Goal: Information Seeking & Learning: Learn about a topic

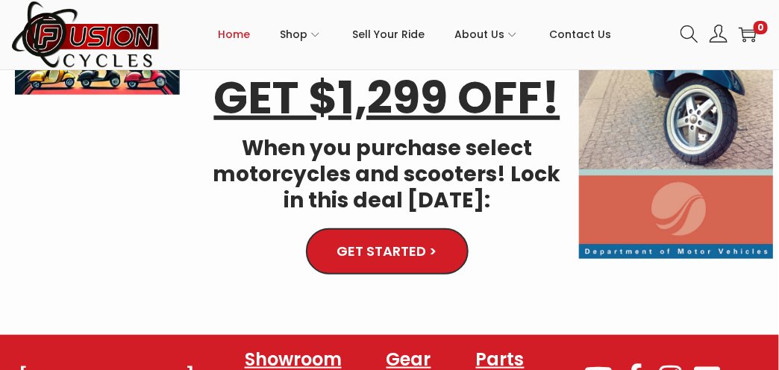
scroll to position [299, 0]
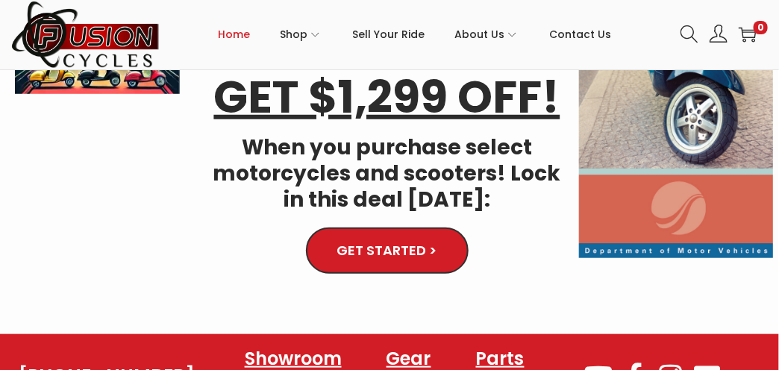
click at [666, 164] on img at bounding box center [676, 25] width 195 height 467
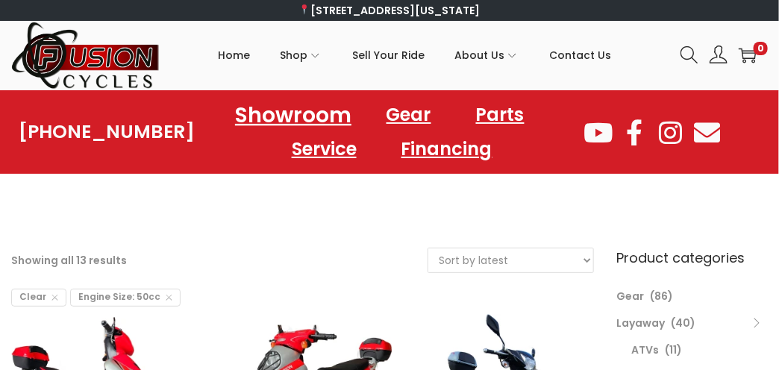
click at [285, 116] on link "Showroom" at bounding box center [293, 114] width 152 height 41
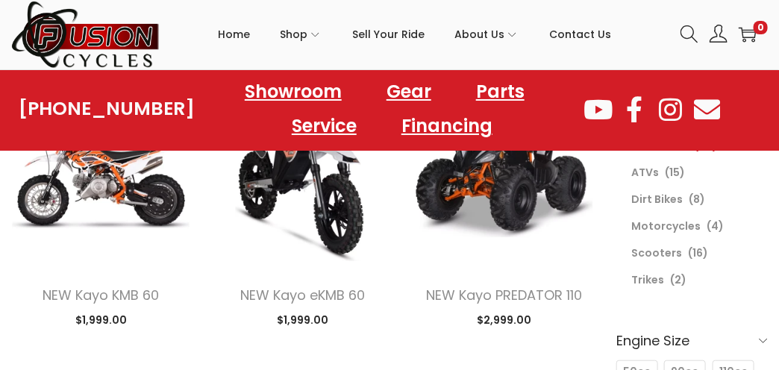
scroll to position [224, 0]
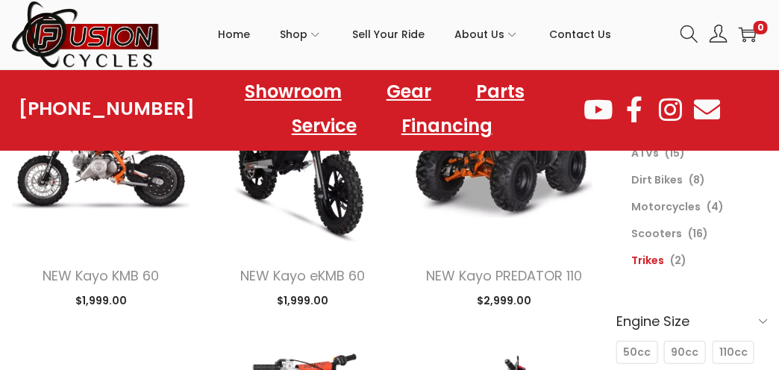
click at [646, 254] on link "Trikes" at bounding box center [648, 260] width 33 height 15
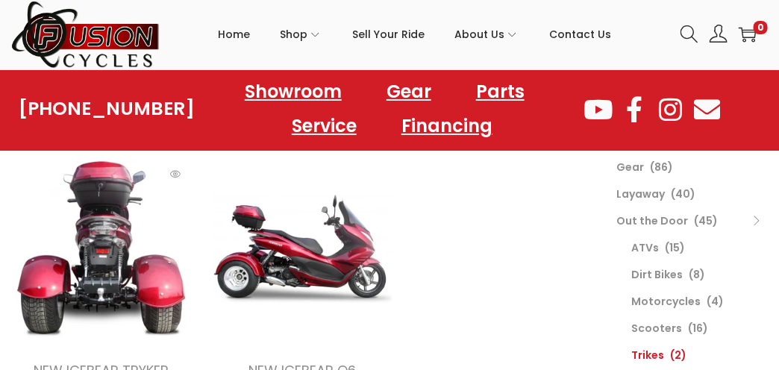
scroll to position [149, 0]
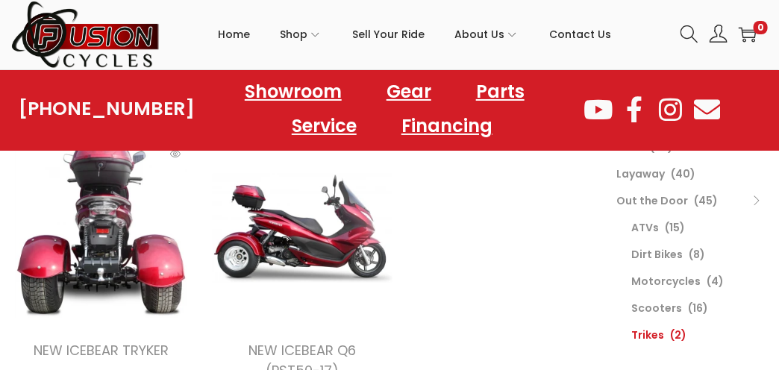
click at [133, 261] on img at bounding box center [100, 228] width 179 height 179
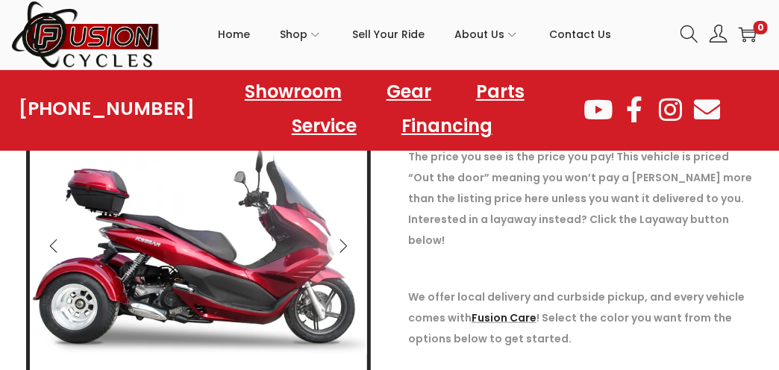
scroll to position [224, 0]
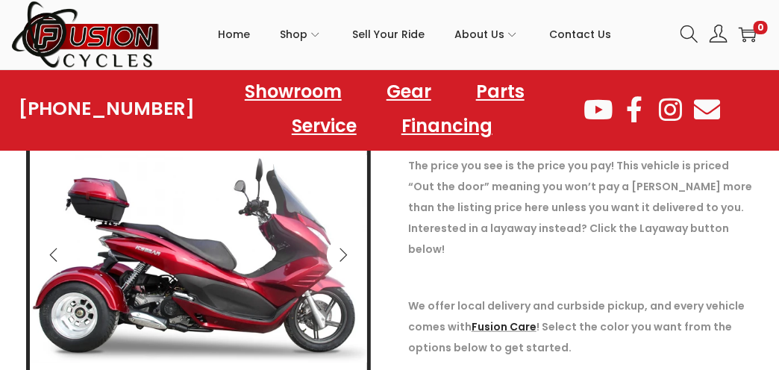
click at [339, 248] on icon "Next" at bounding box center [343, 255] width 15 height 15
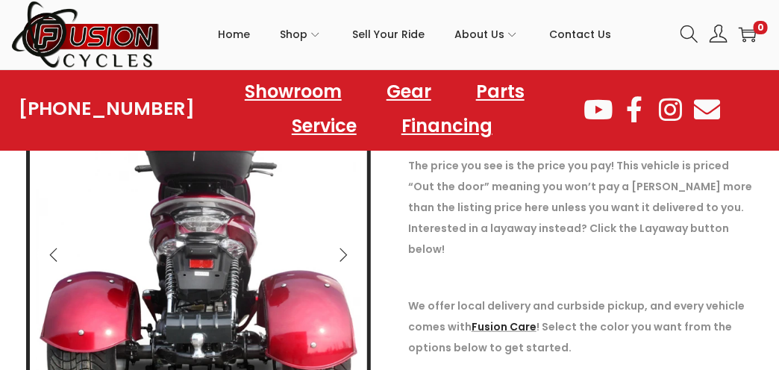
click at [347, 256] on icon "Next" at bounding box center [343, 255] width 15 height 15
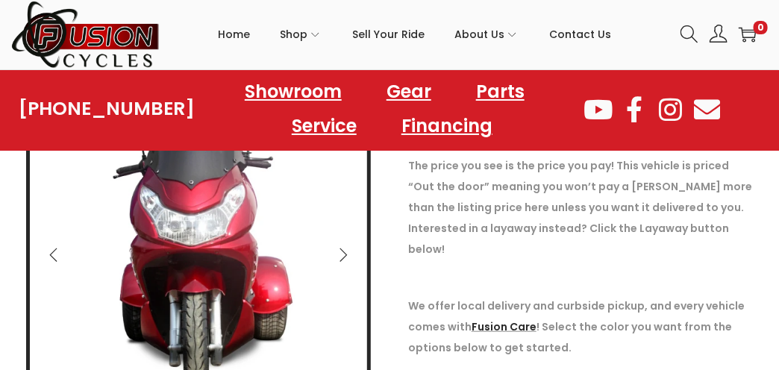
click at [347, 256] on icon "Next" at bounding box center [343, 255] width 15 height 15
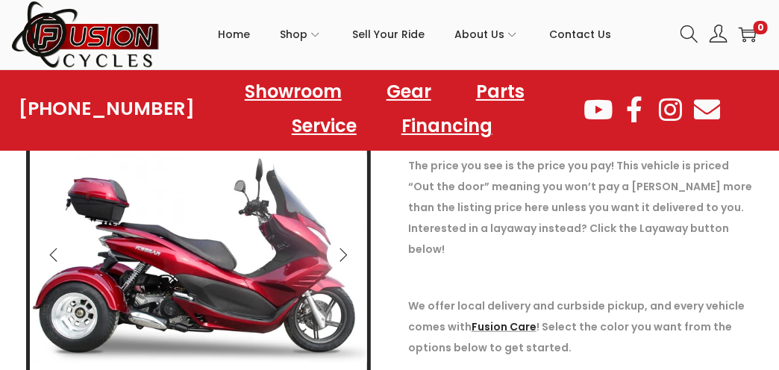
click at [347, 256] on icon "Next" at bounding box center [343, 255] width 15 height 15
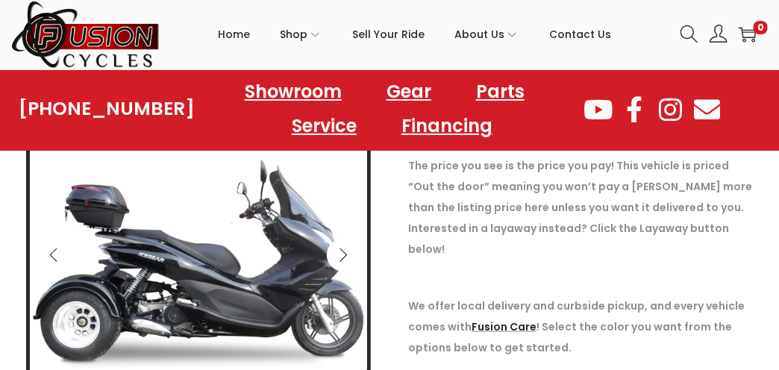
click at [347, 255] on icon "Next" at bounding box center [343, 255] width 7 height 13
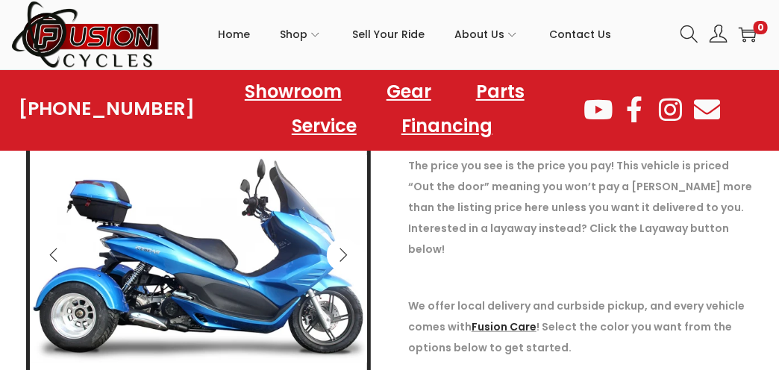
click at [349, 254] on icon "Next" at bounding box center [343, 255] width 15 height 15
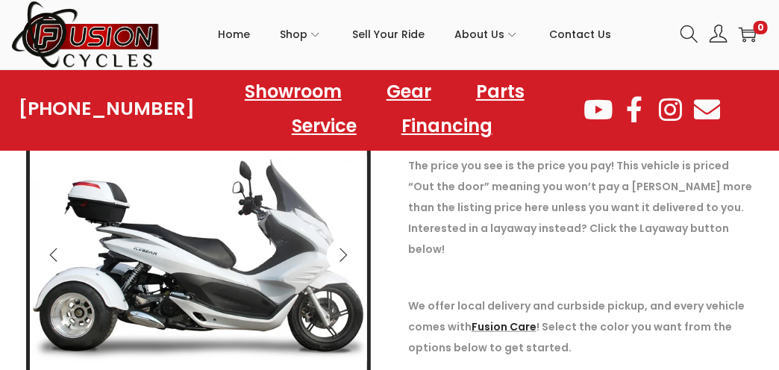
click at [349, 254] on icon "Next" at bounding box center [343, 255] width 15 height 15
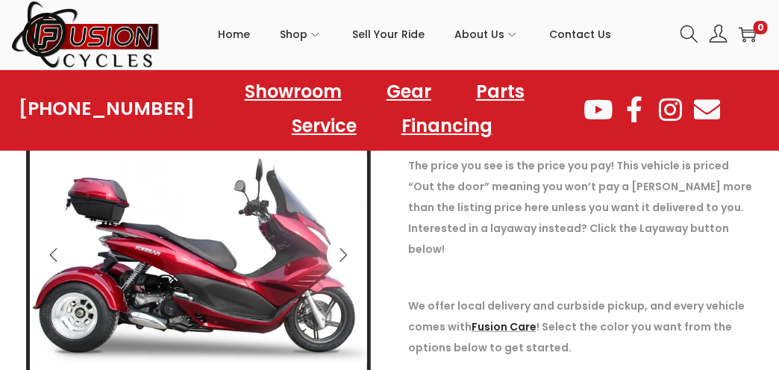
click at [349, 254] on icon "Next" at bounding box center [343, 255] width 15 height 15
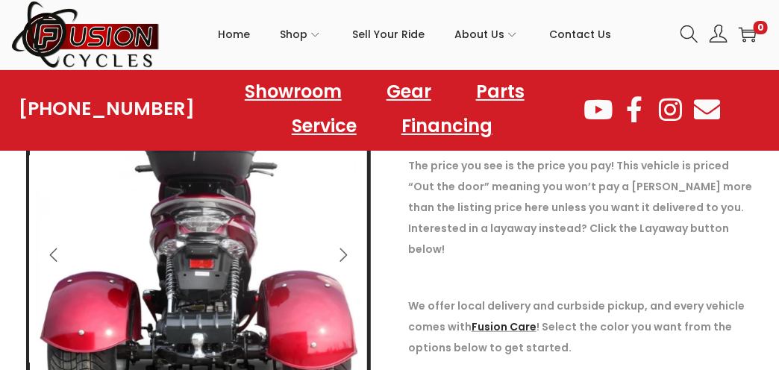
click at [349, 254] on icon "Next" at bounding box center [343, 255] width 15 height 15
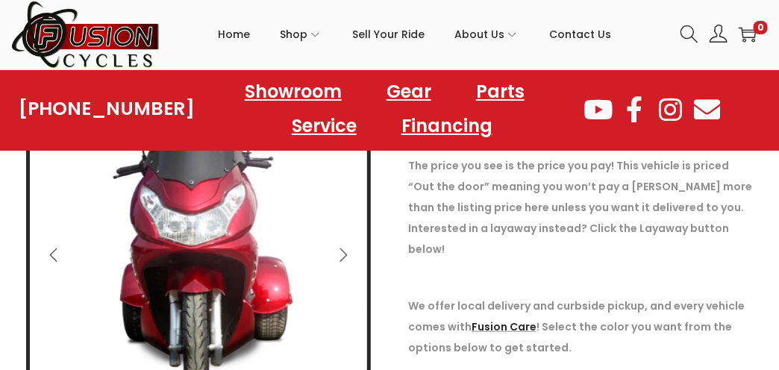
click at [349, 254] on icon "Next" at bounding box center [343, 255] width 15 height 15
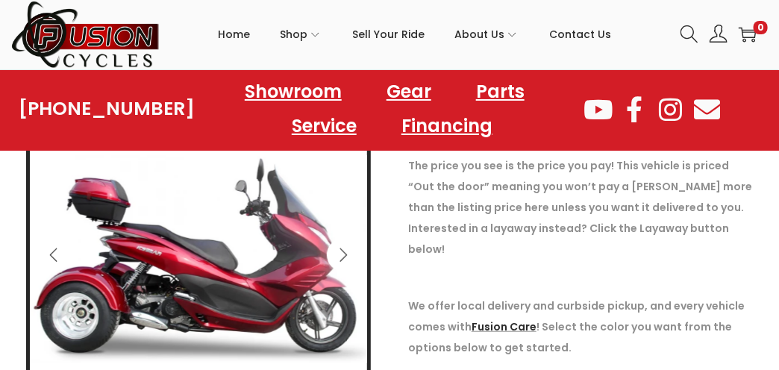
click at [349, 254] on icon "Next" at bounding box center [343, 255] width 15 height 15
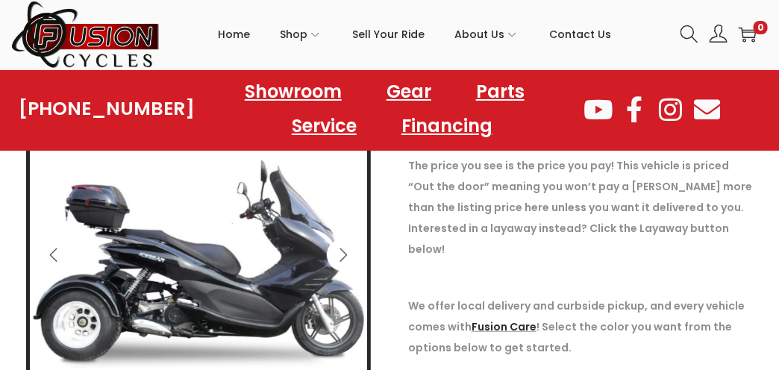
click at [349, 254] on icon "Next" at bounding box center [343, 255] width 15 height 15
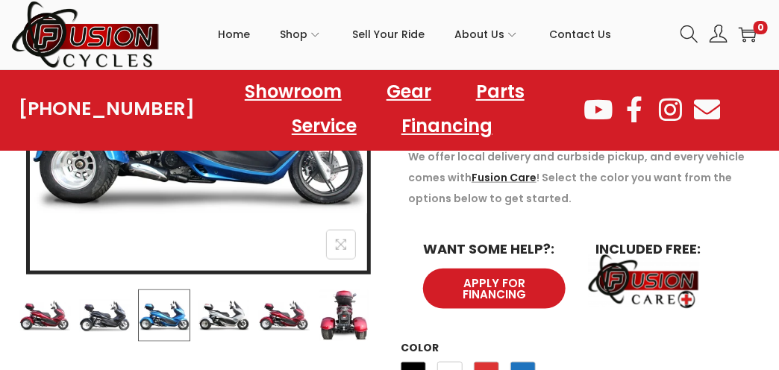
scroll to position [448, 0]
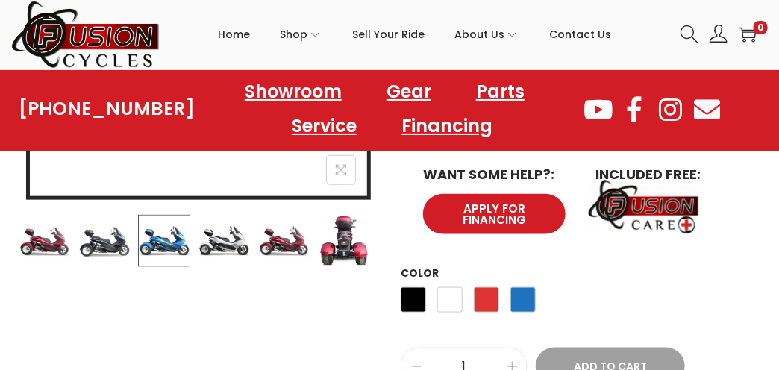
click at [225, 249] on img at bounding box center [224, 241] width 52 height 52
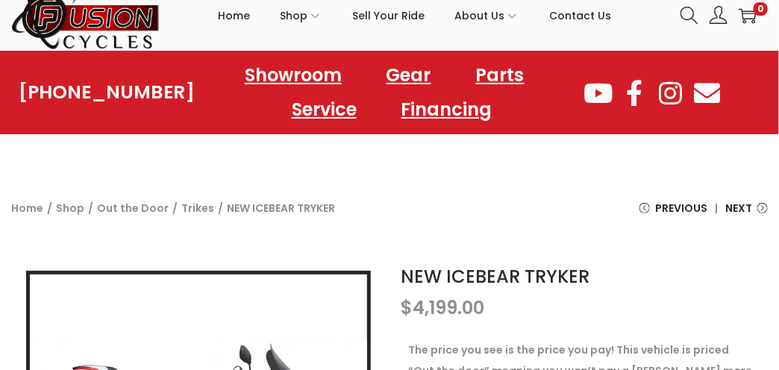
scroll to position [0, 0]
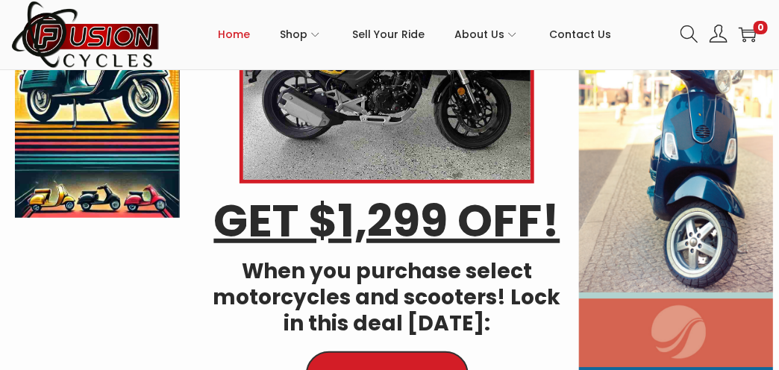
scroll to position [75, 0]
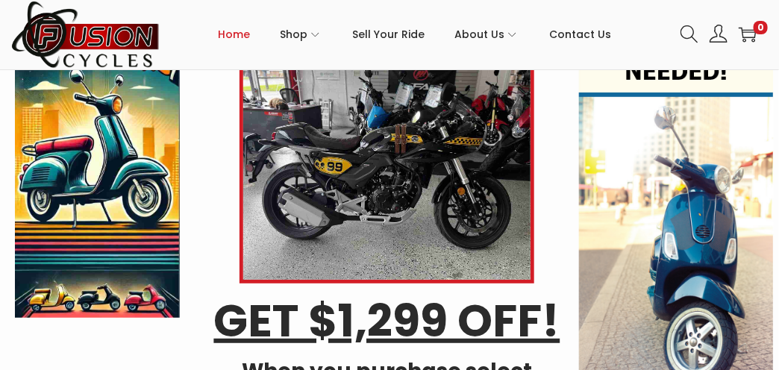
click at [387, 174] on img at bounding box center [387, 171] width 295 height 223
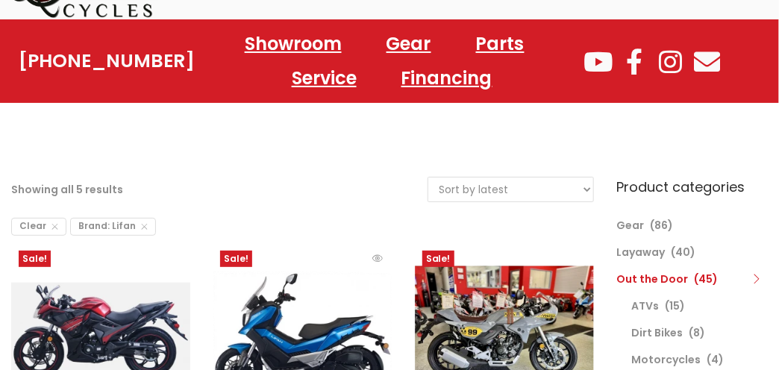
scroll to position [149, 0]
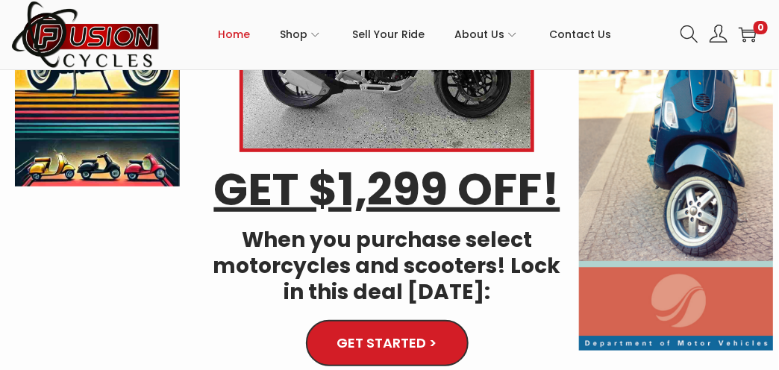
scroll to position [224, 0]
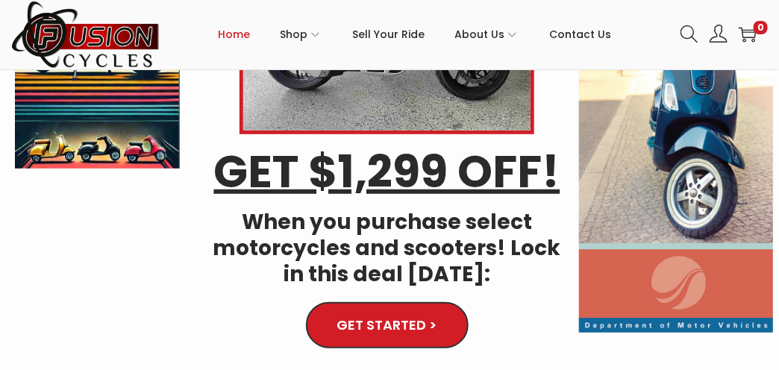
click at [696, 181] on img at bounding box center [676, 99] width 195 height 467
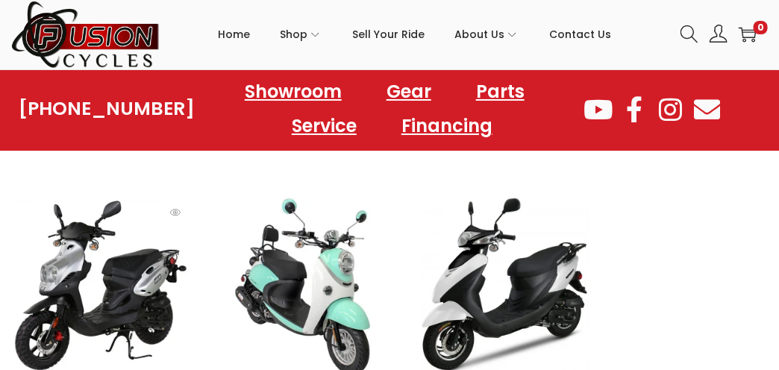
scroll to position [1120, 0]
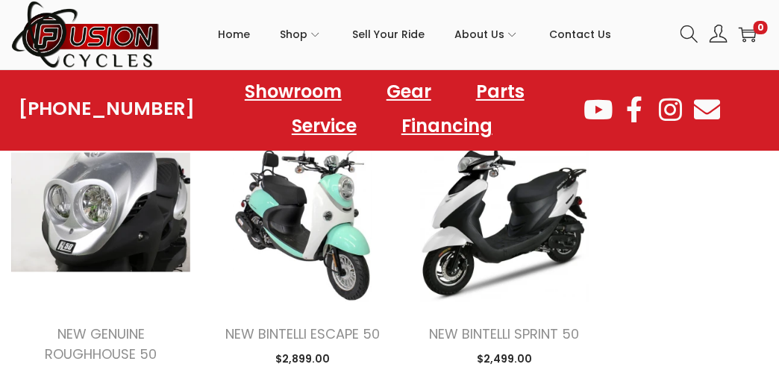
click at [119, 191] on img at bounding box center [100, 211] width 179 height 179
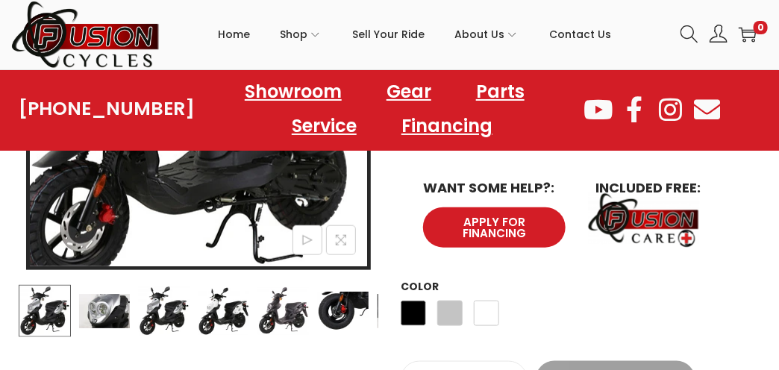
scroll to position [448, 0]
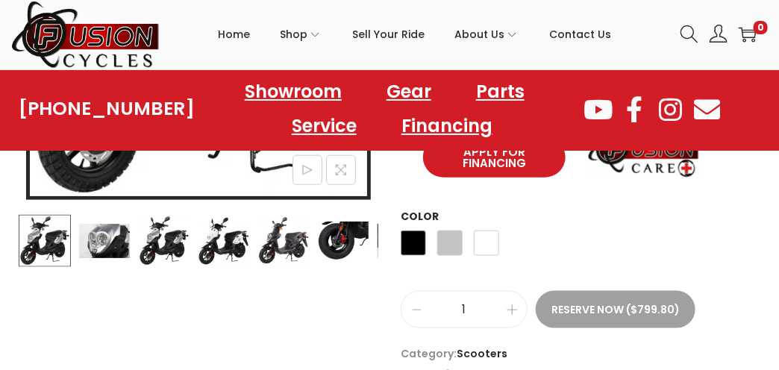
click at [102, 238] on img at bounding box center [104, 241] width 52 height 52
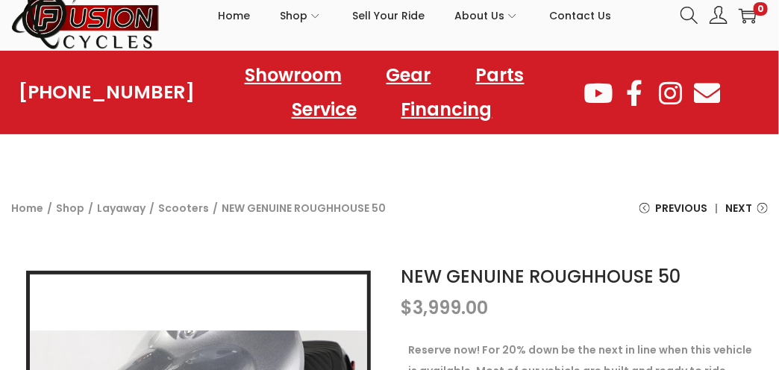
scroll to position [0, 0]
